Goal: Entertainment & Leisure: Participate in discussion

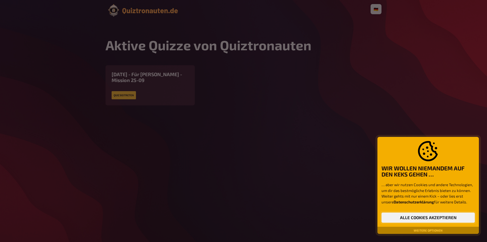
click at [424, 215] on button "Alle Cookies akzeptieren" at bounding box center [427, 217] width 93 height 10
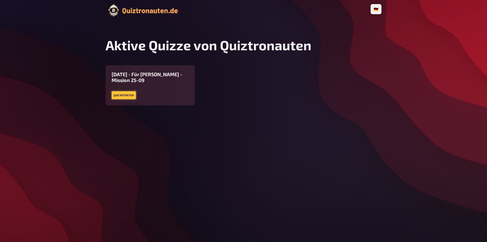
click at [132, 99] on button "Quiz beitreten" at bounding box center [124, 95] width 24 height 8
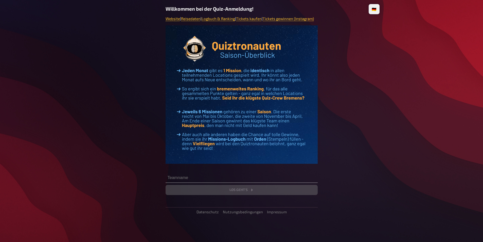
scroll to position [97, 0]
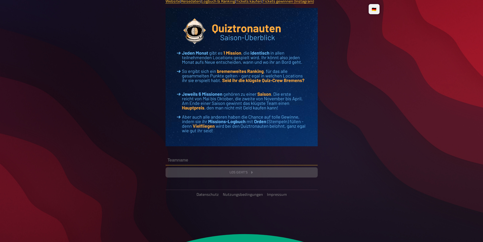
click at [235, 165] on input "text" at bounding box center [242, 160] width 152 height 10
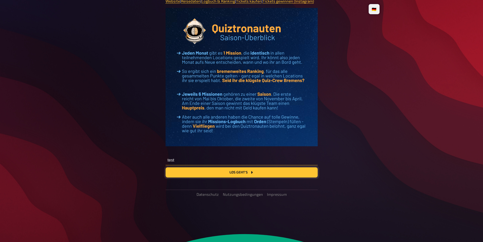
type input "test"
click at [244, 177] on button "Los geht's" at bounding box center [242, 172] width 152 height 10
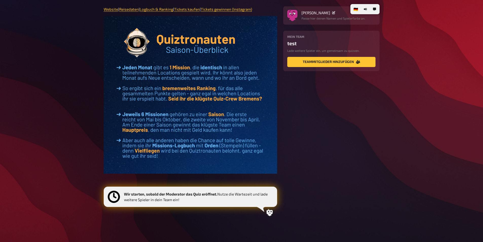
scroll to position [35, 0]
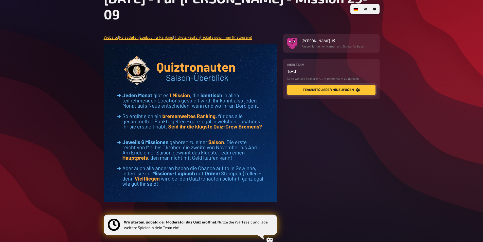
click at [314, 95] on button "Teammitglieder hinzufügen" at bounding box center [331, 90] width 88 height 10
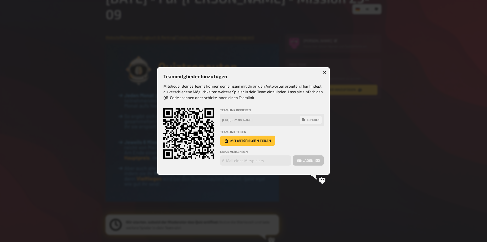
click at [325, 70] on icon "button" at bounding box center [324, 72] width 5 height 5
